Goal: Task Accomplishment & Management: Manage account settings

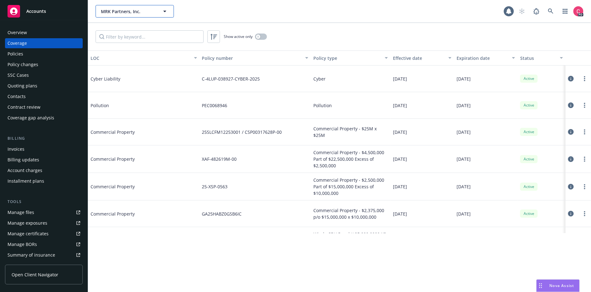
click at [129, 9] on span "MRK Partners, Inc." at bounding box center [128, 11] width 54 height 7
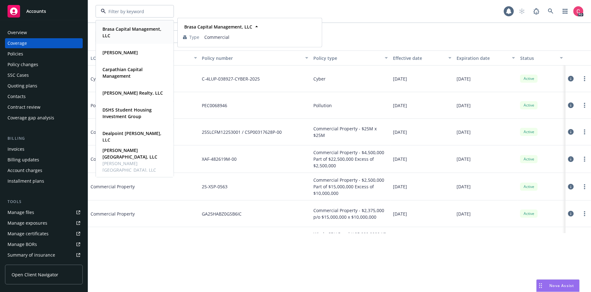
click at [132, 30] on strong "Brasa Capital Management, LLC" at bounding box center [132, 32] width 59 height 13
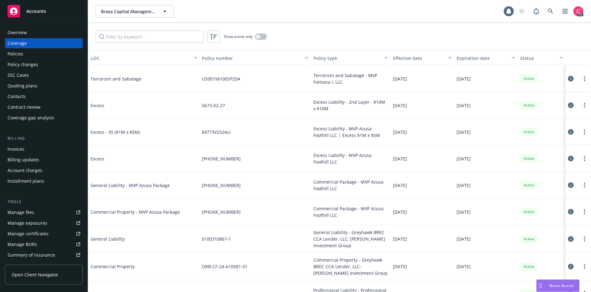
click at [40, 233] on link "Open Client Navigator" at bounding box center [44, 275] width 78 height 20
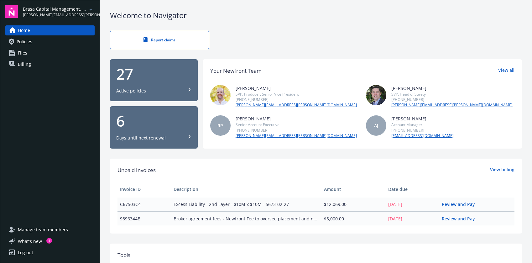
click at [59, 231] on span "Manage team members" at bounding box center [43, 230] width 50 height 10
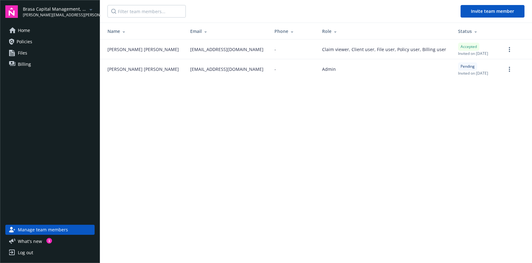
click at [27, 64] on span "Billing" at bounding box center [24, 64] width 13 height 10
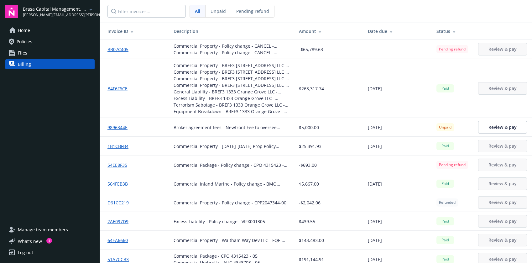
click at [30, 51] on link "Files" at bounding box center [49, 53] width 89 height 10
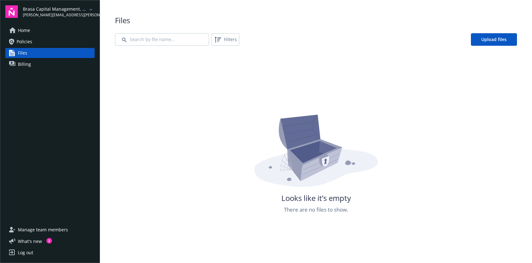
click at [289, 84] on div "Looks like it’s empty There are no files to show." at bounding box center [316, 184] width 402 height 263
click at [35, 231] on span "Manage team members" at bounding box center [43, 230] width 50 height 10
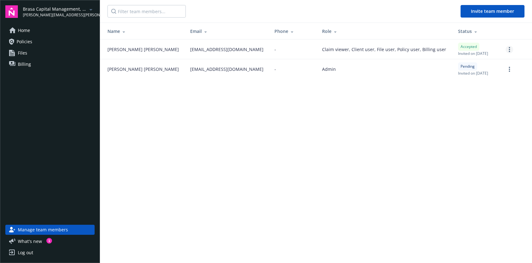
click at [510, 46] on link "more" at bounding box center [510, 50] width 8 height 8
click at [483, 86] on link "Edit permissions" at bounding box center [476, 87] width 73 height 13
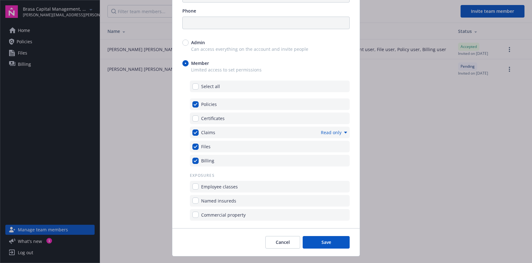
scroll to position [127, 0]
click at [196, 184] on input "checkbox" at bounding box center [196, 186] width 6 height 6
checkbox input "true"
click at [195, 202] on input "checkbox" at bounding box center [196, 200] width 6 height 6
checkbox input "true"
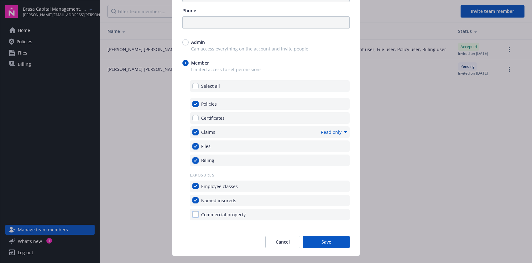
click at [196, 216] on input "checkbox" at bounding box center [196, 214] width 6 height 6
checkbox input "true"
click at [194, 84] on input "checkbox" at bounding box center [196, 86] width 6 height 6
checkbox input "true"
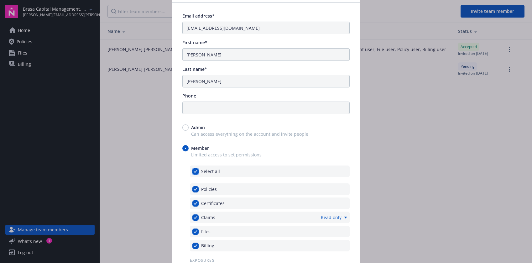
scroll to position [140, 0]
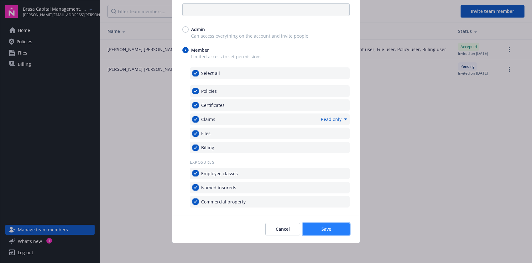
click at [333, 227] on button "Save" at bounding box center [326, 229] width 47 height 13
